Goal: Task Accomplishment & Management: Use online tool/utility

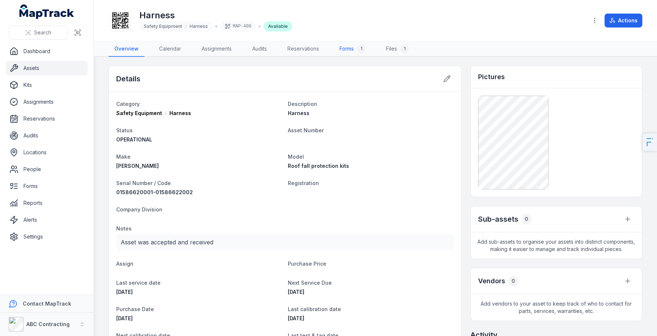
click at [364, 48] on div "1" at bounding box center [361, 48] width 9 height 9
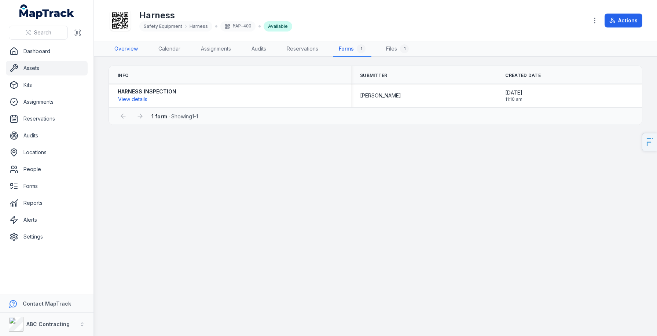
click at [130, 51] on link "Overview" at bounding box center [126, 48] width 35 height 15
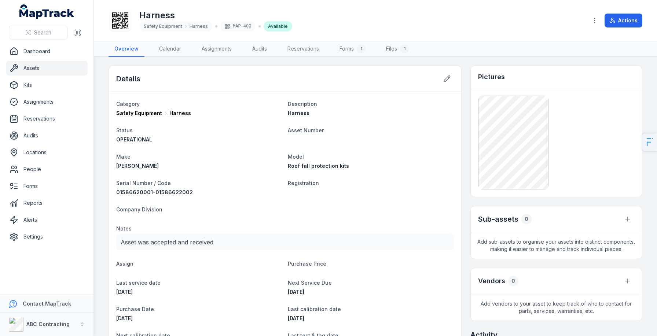
click at [126, 23] on icon at bounding box center [120, 20] width 16 height 16
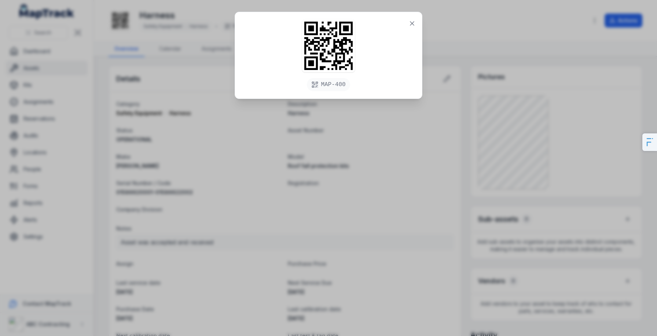
drag, startPoint x: 300, startPoint y: 89, endPoint x: 388, endPoint y: 87, distance: 88.1
click at [388, 87] on div "MAP-400" at bounding box center [328, 55] width 187 height 87
click at [344, 172] on div "MAP-400" at bounding box center [328, 168] width 657 height 336
click at [407, 23] on button at bounding box center [412, 24] width 14 height 14
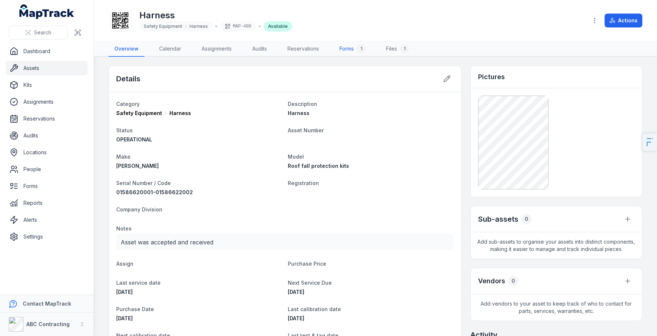
click at [346, 51] on link "Forms 1" at bounding box center [353, 48] width 38 height 15
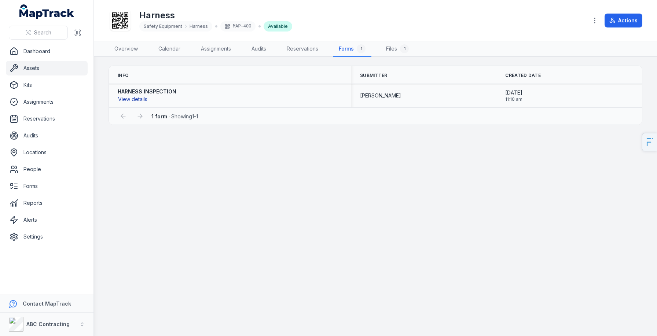
click at [123, 98] on button "View details" at bounding box center [133, 99] width 30 height 8
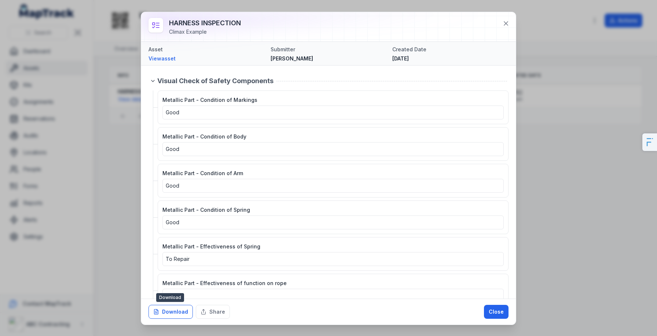
click at [174, 313] on button "Download" at bounding box center [171, 312] width 44 height 14
drag, startPoint x: 578, startPoint y: 2, endPoint x: 115, endPoint y: -39, distance: 464.4
click at [115, 0] on html "Search Dashboard Assets Kits Assignments Reservations Audits Locations People F…" at bounding box center [328, 168] width 657 height 336
click at [208, 314] on button "Share" at bounding box center [213, 312] width 34 height 14
click at [353, 32] on div at bounding box center [328, 26] width 375 height 29
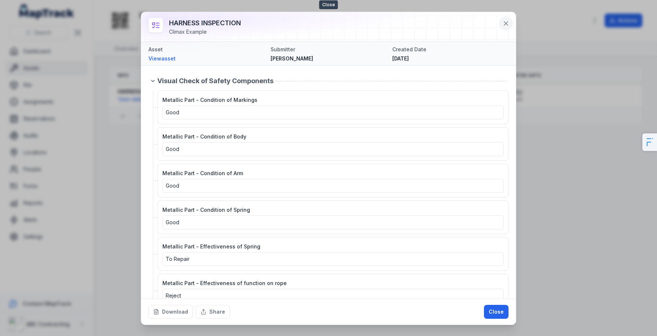
click at [506, 23] on icon at bounding box center [506, 24] width 4 height 4
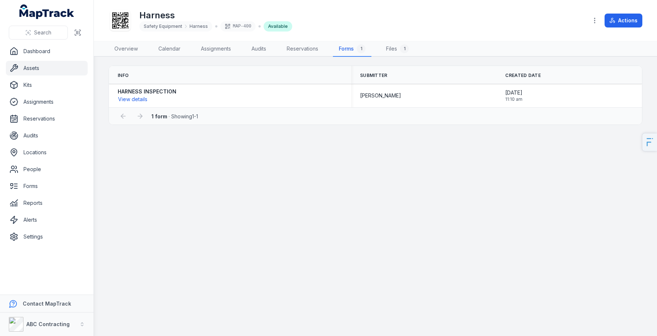
click at [52, 68] on link "Assets" at bounding box center [47, 68] width 82 height 15
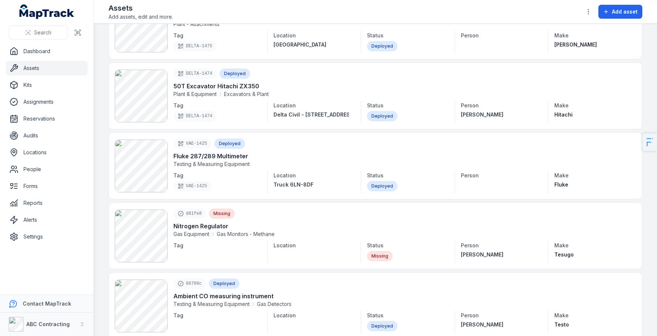
scroll to position [270, 0]
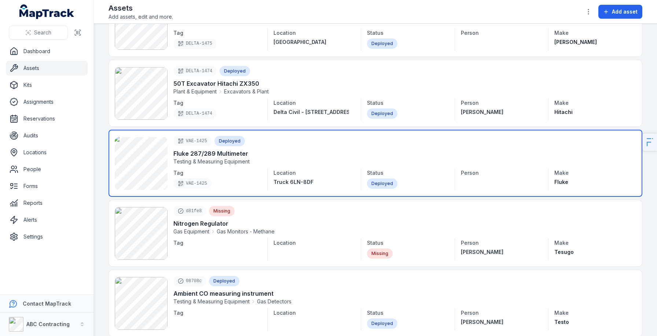
click at [211, 159] on link at bounding box center [376, 163] width 534 height 67
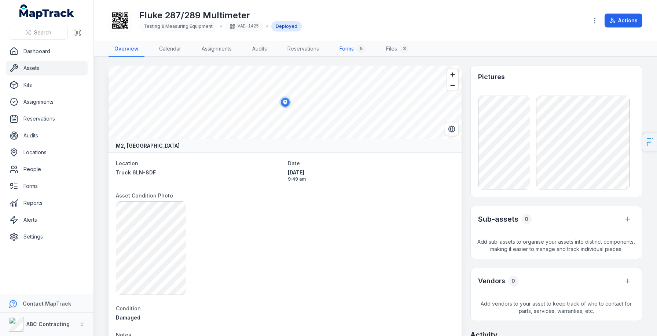
click at [355, 48] on link "Forms 5" at bounding box center [353, 48] width 38 height 15
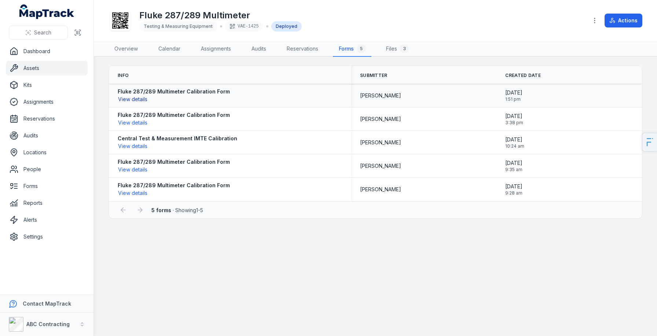
click at [127, 102] on button "View details" at bounding box center [133, 99] width 30 height 8
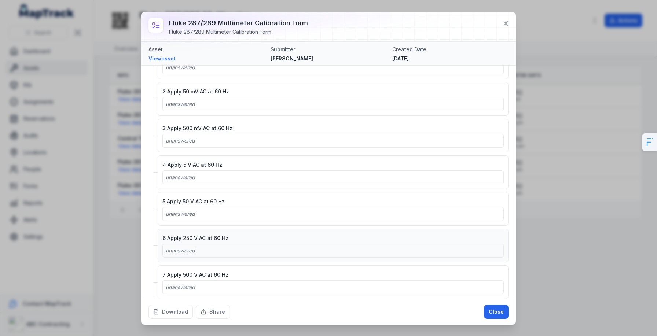
scroll to position [383, 0]
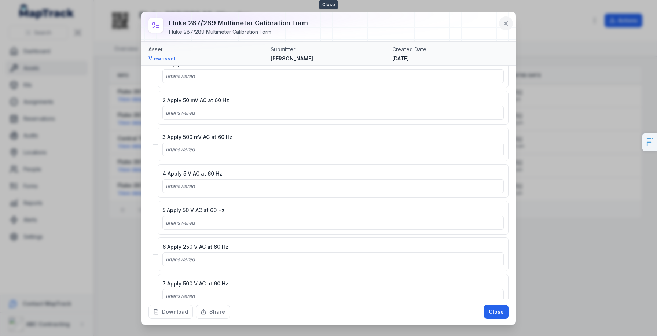
click at [505, 21] on icon at bounding box center [506, 23] width 7 height 7
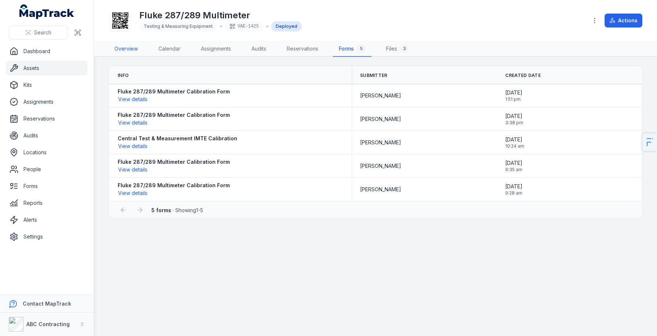
click at [133, 47] on link "Overview" at bounding box center [126, 48] width 35 height 15
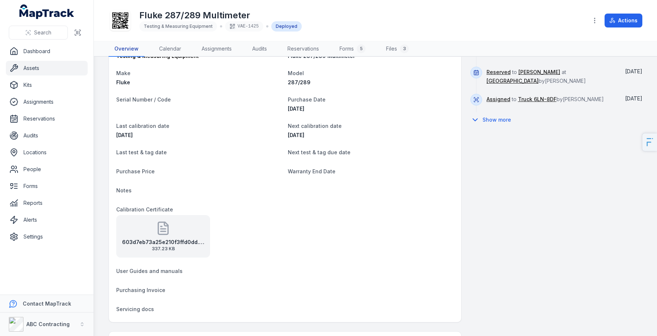
scroll to position [394, 0]
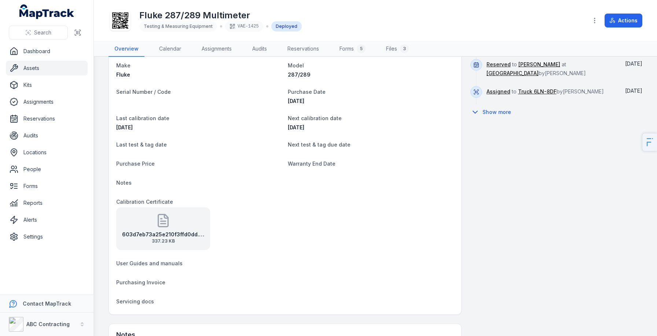
click at [153, 232] on strong "603d7eb73a25e210f3ffd0dd.original" at bounding box center [163, 234] width 82 height 7
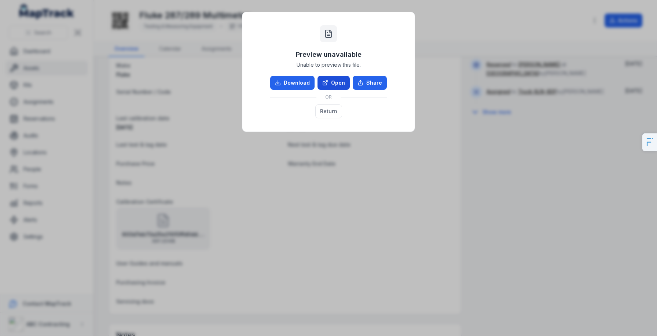
click at [342, 83] on link "Open" at bounding box center [334, 83] width 32 height 14
click at [268, 222] on div "Preview unavailable Unable to preview this file. Download Open Share OR Return" at bounding box center [328, 168] width 657 height 336
click at [333, 112] on button "Return" at bounding box center [329, 112] width 27 height 14
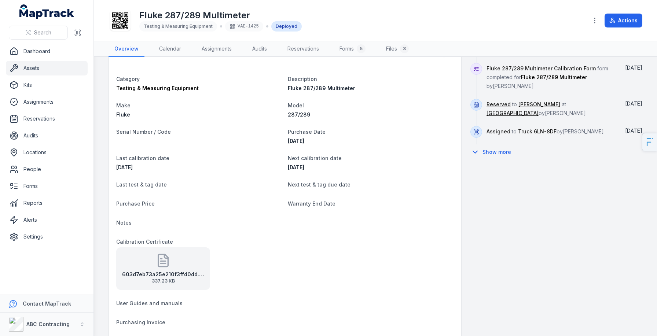
scroll to position [354, 0]
click at [504, 149] on button "Show more" at bounding box center [493, 152] width 45 height 15
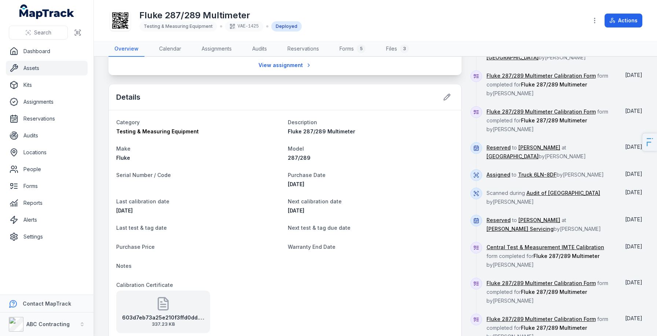
scroll to position [309, 0]
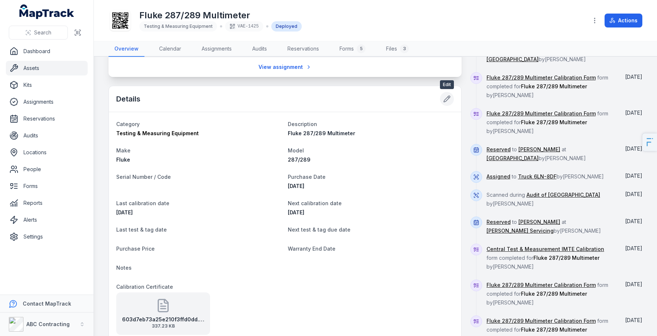
click at [445, 100] on icon at bounding box center [447, 98] width 7 height 7
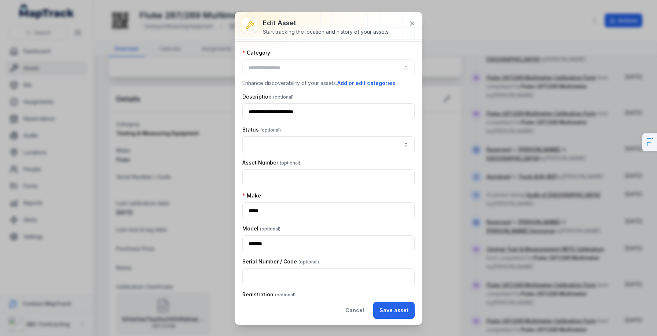
type input "**********"
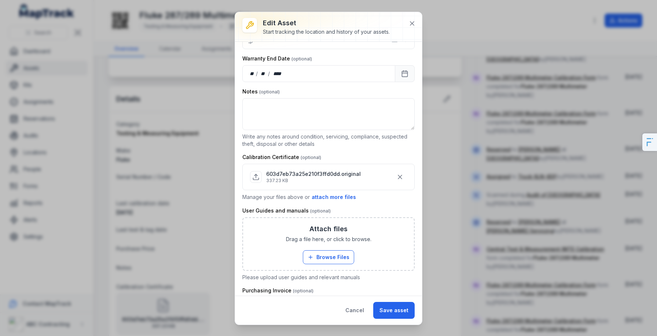
scroll to position [386, 0]
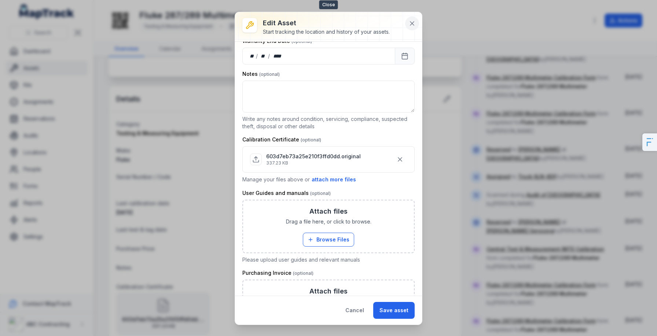
click at [413, 22] on icon at bounding box center [413, 24] width 4 height 4
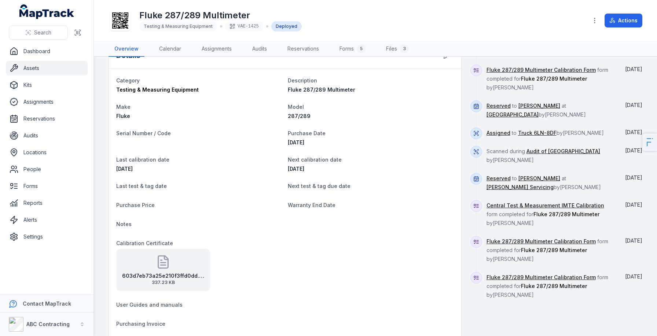
scroll to position [351, 0]
click at [25, 175] on link "People" at bounding box center [47, 169] width 82 height 15
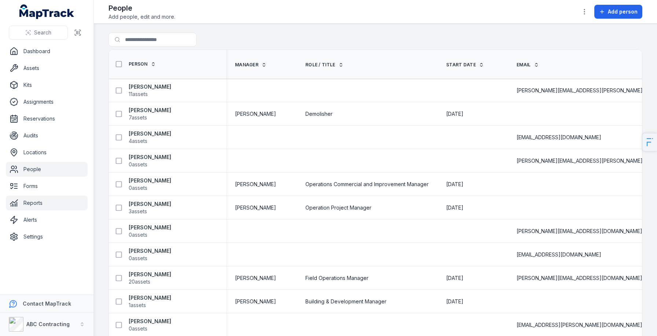
click at [30, 202] on link "Reports" at bounding box center [47, 203] width 82 height 15
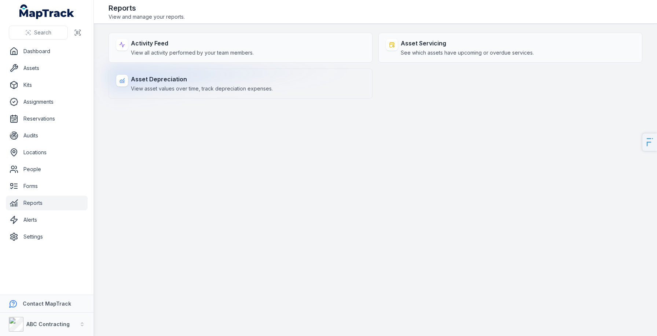
click at [179, 78] on strong "Asset Depreciation" at bounding box center [202, 79] width 142 height 9
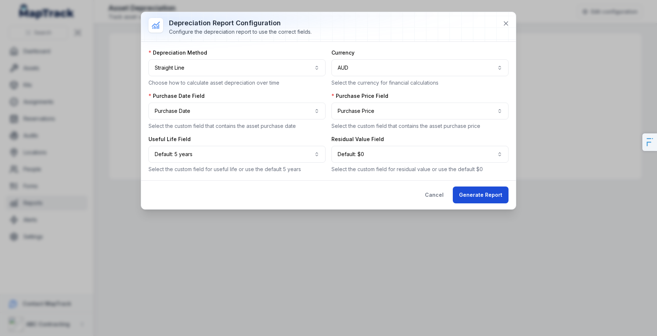
click at [475, 199] on button "Generate Report" at bounding box center [481, 195] width 56 height 17
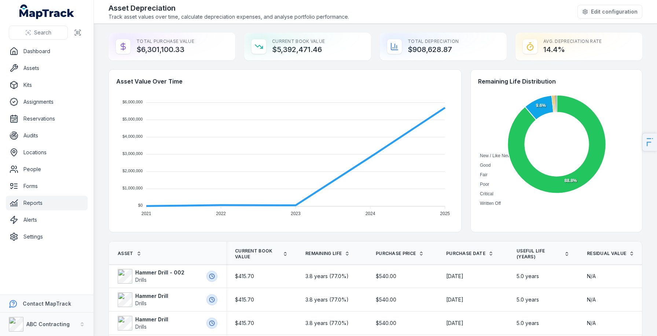
click at [29, 196] on ul "Dashboard Assets Kits Assignments Reservations Audits Locations People Forms Re…" at bounding box center [47, 144] width 82 height 200
click at [23, 201] on link "Reports" at bounding box center [47, 203] width 82 height 15
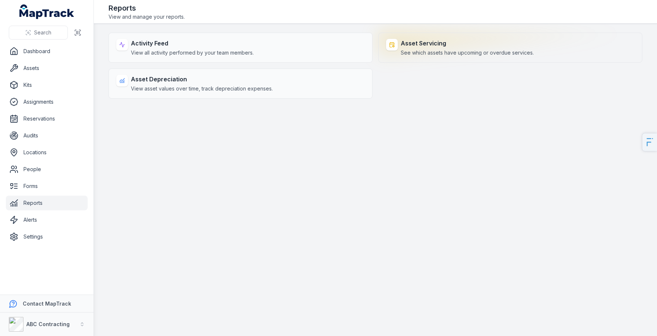
click at [445, 54] on span "See which assets have upcoming or overdue services." at bounding box center [467, 52] width 133 height 7
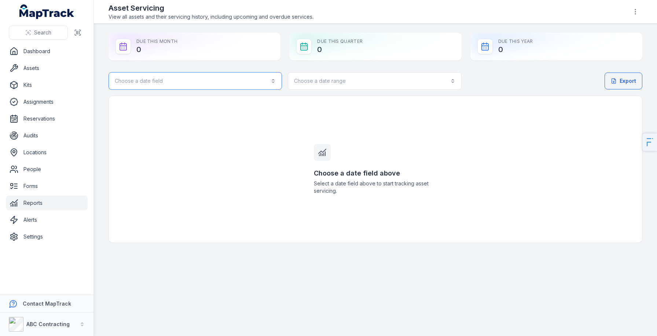
click at [197, 85] on button "Choose a date field" at bounding box center [196, 81] width 174 height 18
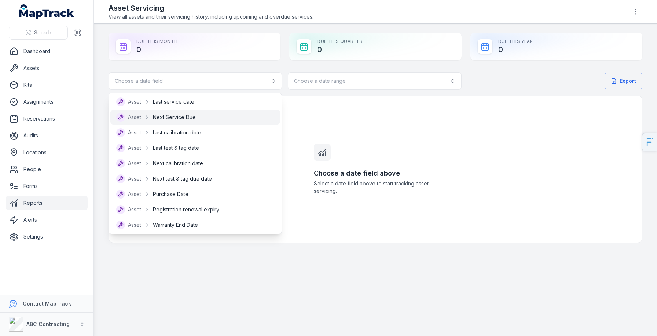
click at [207, 120] on div "Asset Next Service Due" at bounding box center [195, 117] width 158 height 9
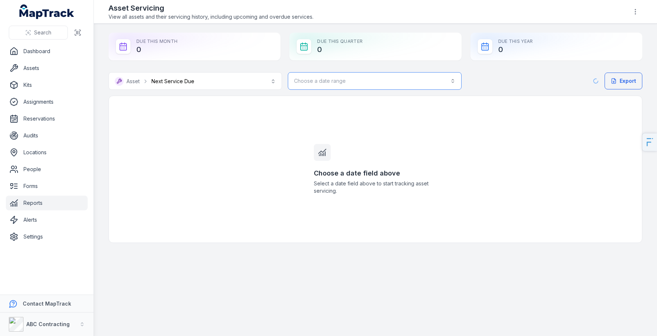
click at [344, 81] on button "Choose a date range" at bounding box center [375, 81] width 174 height 18
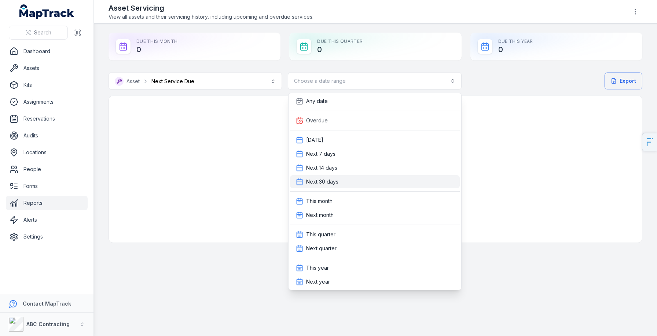
click at [331, 184] on span "Next 30 days" at bounding box center [322, 181] width 32 height 7
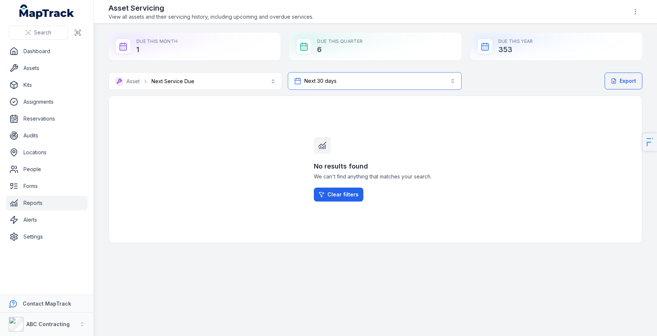
click at [355, 81] on button "Next 30 days *******" at bounding box center [375, 81] width 174 height 18
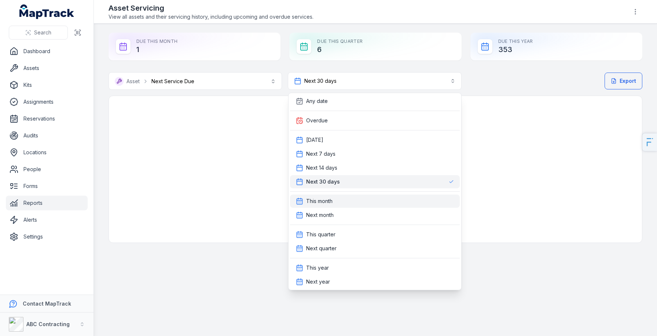
click at [324, 204] on span "This month" at bounding box center [319, 201] width 26 height 7
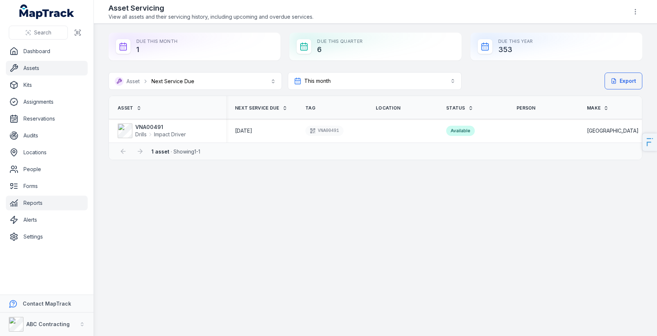
click at [33, 67] on link "Assets" at bounding box center [47, 68] width 82 height 15
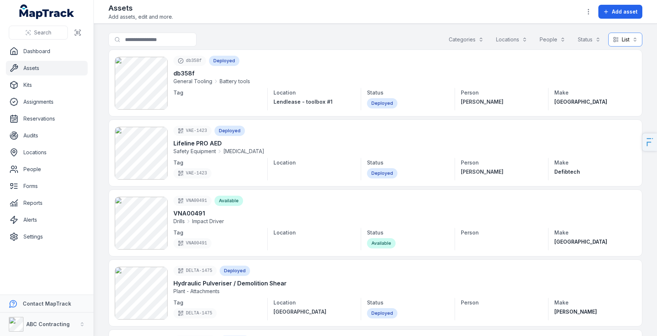
click at [631, 44] on button "List ****" at bounding box center [626, 40] width 34 height 14
click at [617, 58] on span "Table" at bounding box center [620, 57] width 14 height 7
